Goal: Information Seeking & Learning: Understand process/instructions

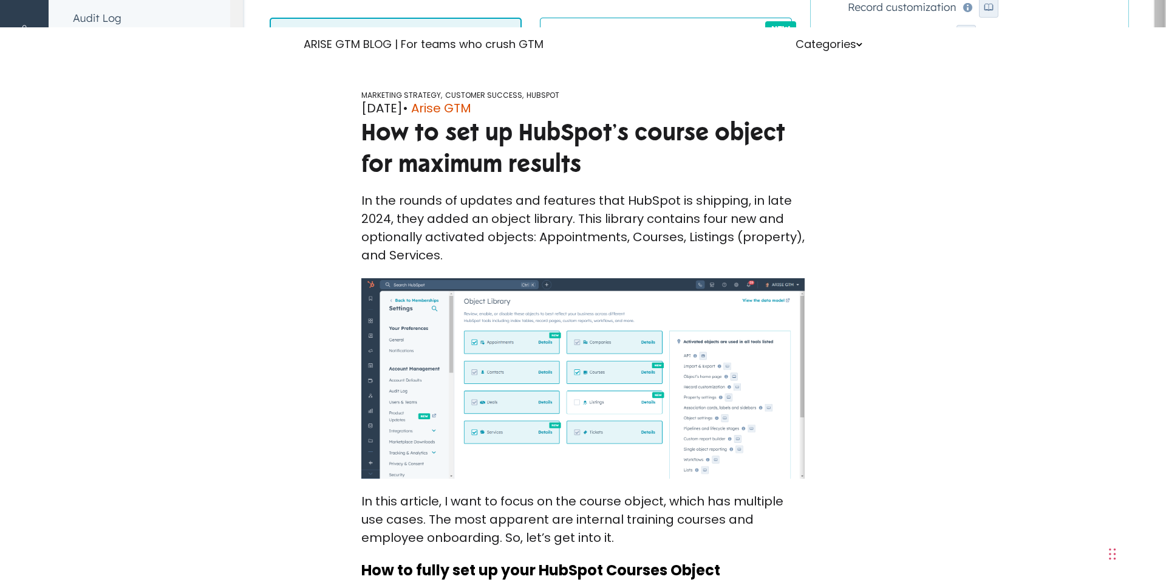
scroll to position [279, 0]
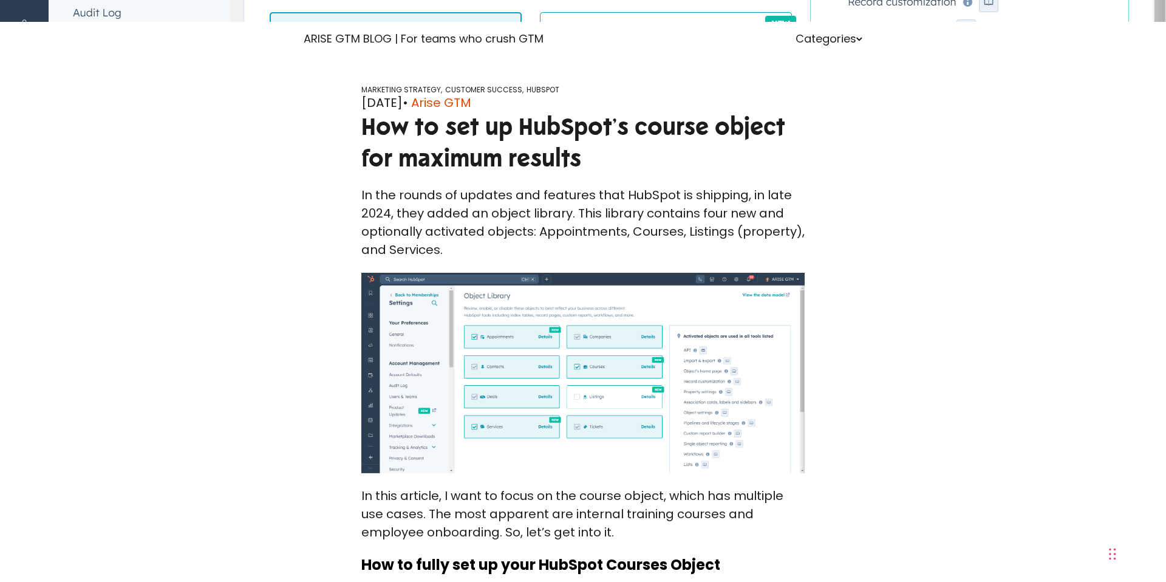
scroll to position [286, 0]
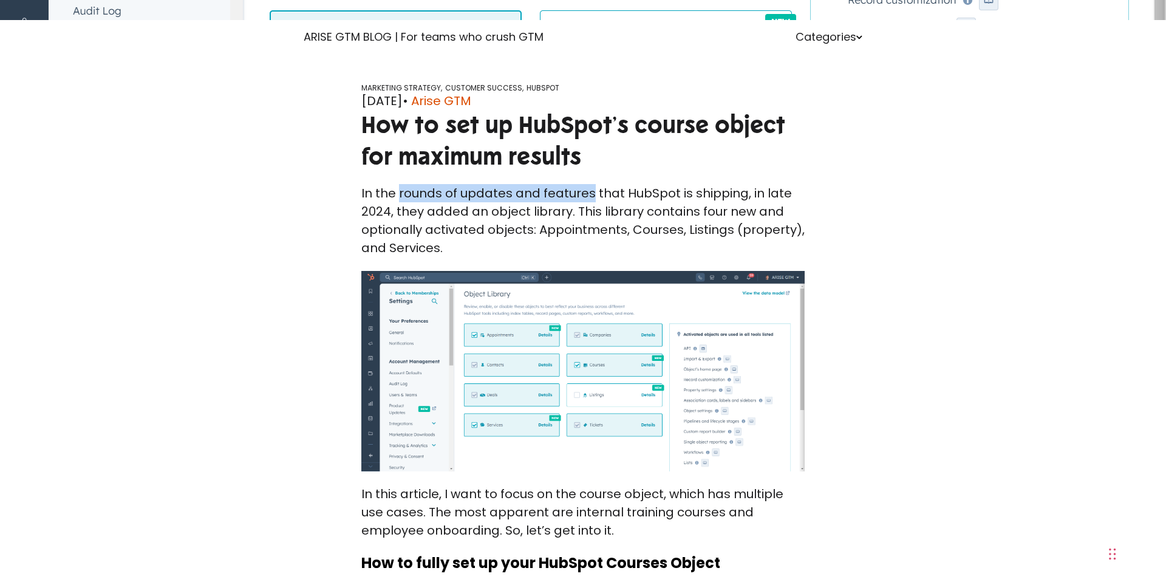
drag, startPoint x: 398, startPoint y: 194, endPoint x: 588, endPoint y: 194, distance: 190.0
click at [588, 194] on p "In the rounds of updates and features that HubSpot is shipping, in late 2024, t…" at bounding box center [582, 220] width 443 height 73
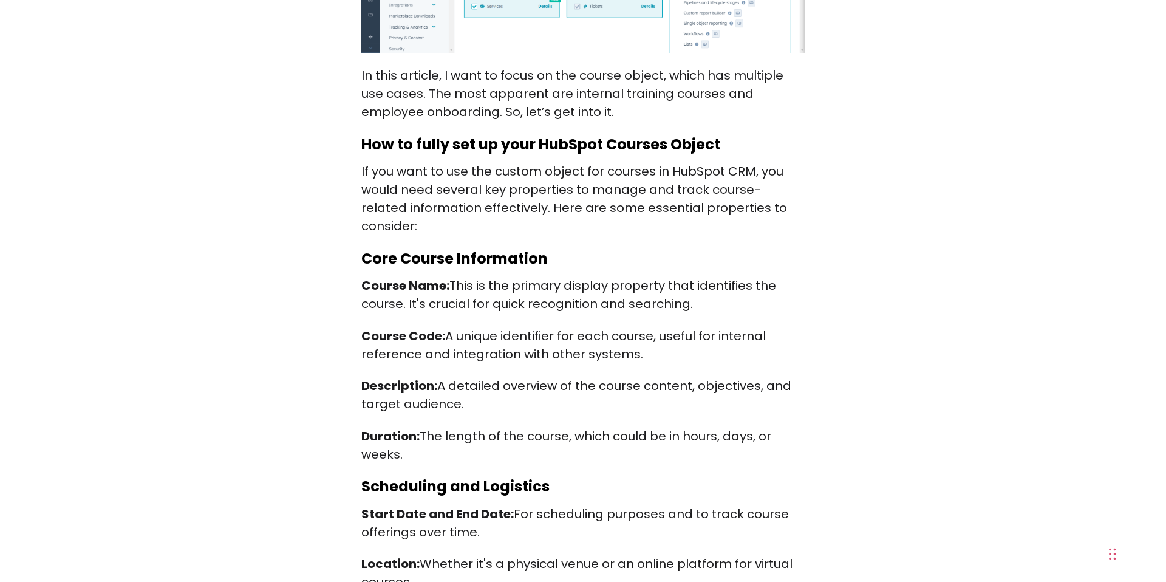
scroll to position [705, 0]
drag, startPoint x: 495, startPoint y: 171, endPoint x: 715, endPoint y: 167, distance: 220.4
click at [716, 167] on p "If you want to use the custom object for courses in HubSpot CRM, you would need…" at bounding box center [582, 198] width 443 height 73
drag, startPoint x: 361, startPoint y: 188, endPoint x: 427, endPoint y: 193, distance: 66.4
click at [427, 193] on p "If you want to use the custom object for courses in HubSpot CRM, you would need…" at bounding box center [582, 198] width 443 height 73
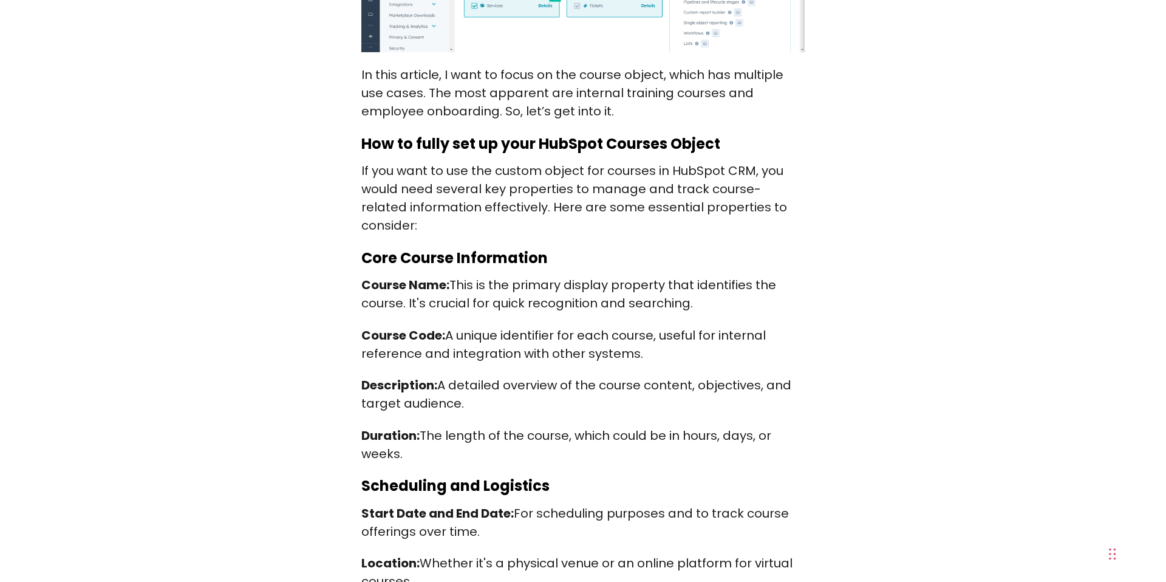
drag, startPoint x: 438, startPoint y: 189, endPoint x: 482, endPoint y: 192, distance: 43.8
click at [482, 192] on p "If you want to use the custom object for courses in HubSpot CRM, you would need…" at bounding box center [582, 198] width 443 height 73
